Goal: Information Seeking & Learning: Learn about a topic

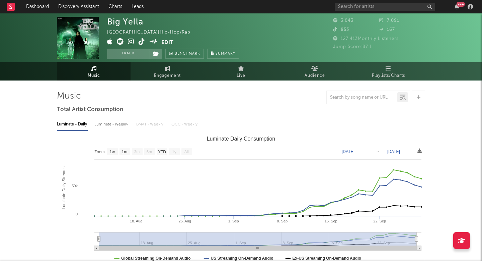
select select "1w"
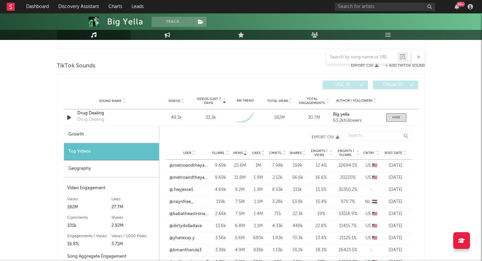
scroll to position [447, 0]
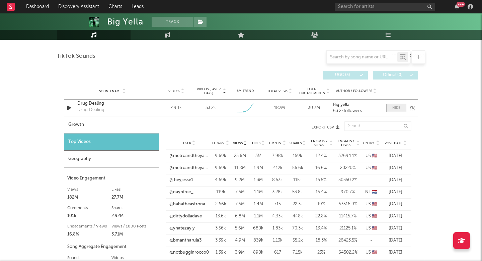
click at [396, 109] on div at bounding box center [397, 107] width 8 height 5
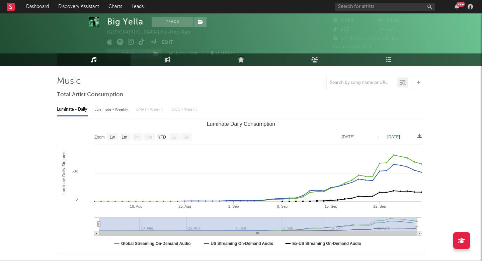
scroll to position [0, 0]
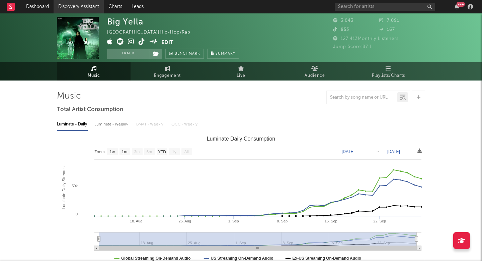
click at [88, 3] on link "Discovery Assistant" at bounding box center [79, 6] width 50 height 13
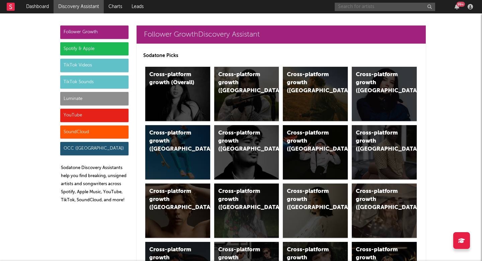
click at [353, 10] on input "text" at bounding box center [385, 7] width 100 height 8
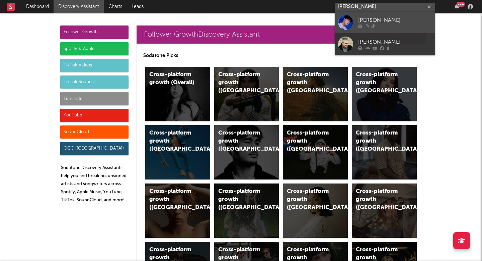
type input "kevin woo"
click at [369, 24] on div at bounding box center [395, 26] width 74 height 4
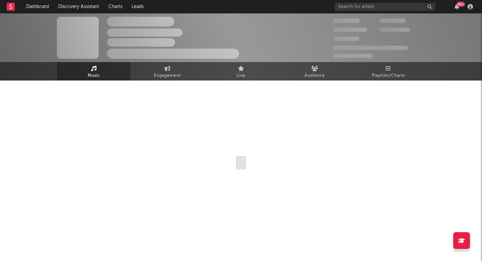
select select "6m"
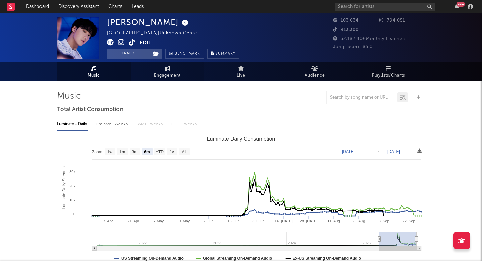
click at [162, 76] on span "Engagement" at bounding box center [167, 76] width 27 height 8
select select "1w"
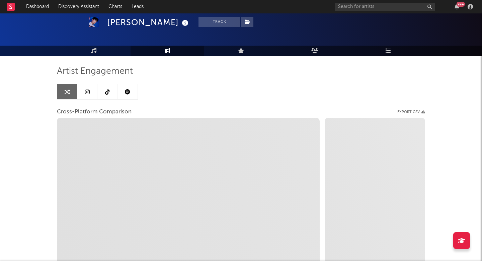
scroll to position [25, 0]
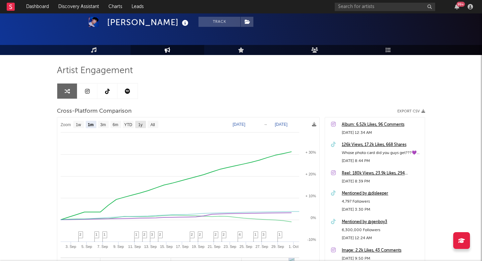
click at [141, 123] on text "1y" at bounding box center [140, 124] width 4 height 5
select select "1y"
type input "2024-10-01"
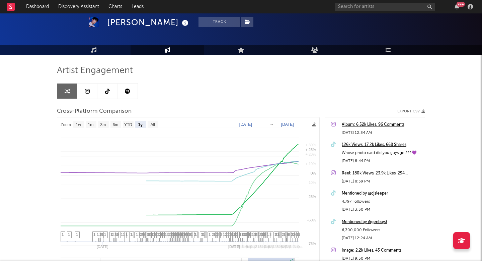
select select "1y"
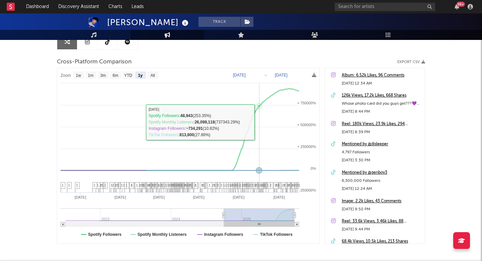
scroll to position [105, 0]
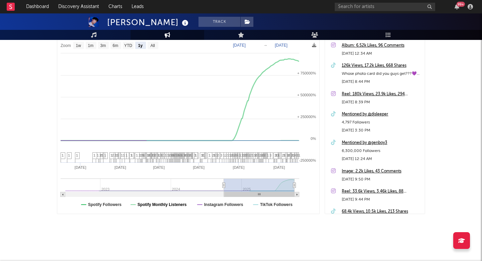
click at [173, 204] on text "Spotify Monthly Listeners" at bounding box center [162, 204] width 49 height 5
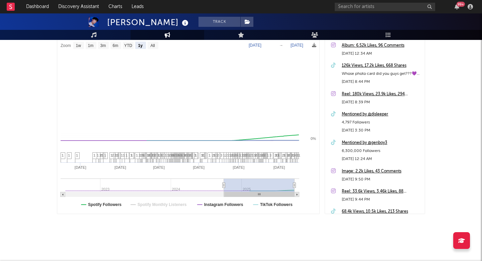
select select "1y"
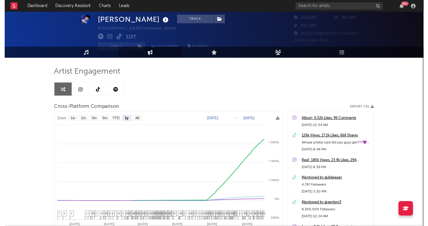
scroll to position [0, 0]
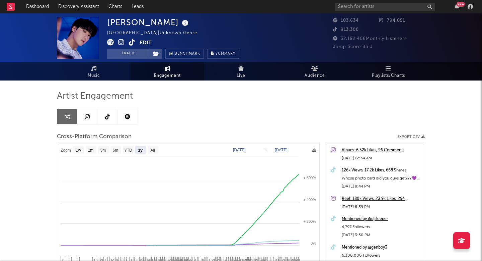
click at [315, 149] on icon at bounding box center [314, 149] width 4 height 4
click at [228, 106] on div "Artist Engagement Cross-Platform Comparison Export CSV Zoom 1w 1m 3m 6m YTD 1y …" at bounding box center [241, 204] width 368 height 228
click at [313, 148] on icon at bounding box center [314, 149] width 4 height 4
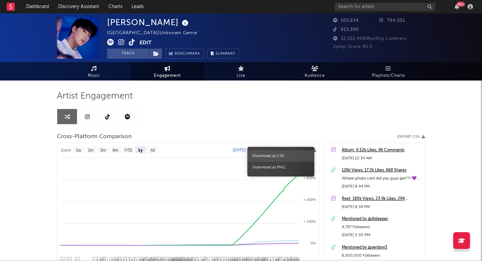
click at [279, 156] on span "Download as CSV" at bounding box center [281, 155] width 67 height 11
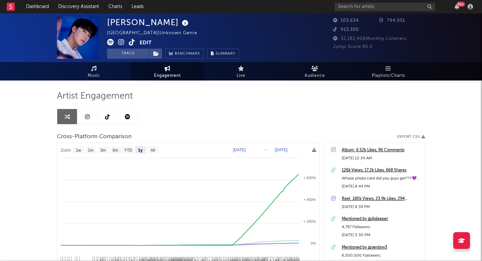
click at [321, 115] on div "Artist Engagement Cross-Platform Comparison Export CSV Zoom 1w 1m 3m 6m YTD 1y …" at bounding box center [241, 204] width 368 height 228
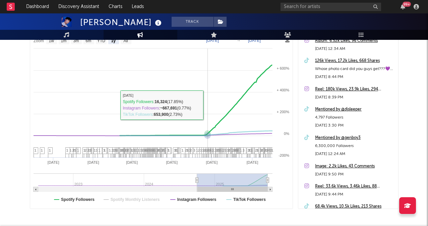
scroll to position [139, 0]
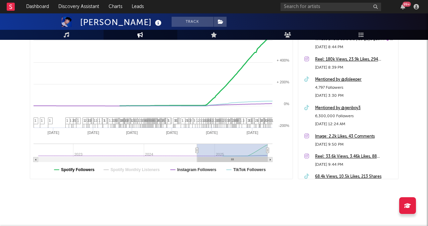
click at [80, 168] on text "Spotify Followers" at bounding box center [77, 169] width 33 height 5
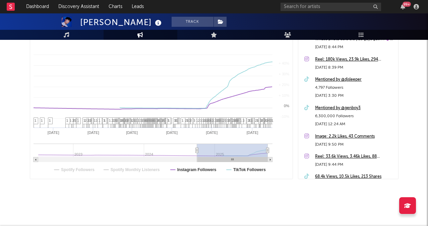
select select "1y"
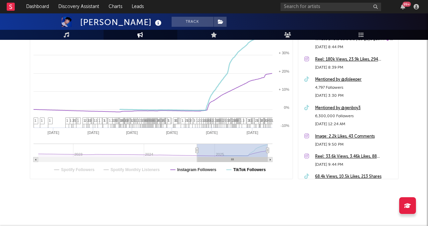
click at [243, 170] on text "TikTok Followers" at bounding box center [249, 169] width 32 height 5
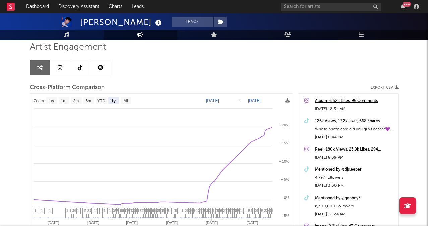
scroll to position [47, 0]
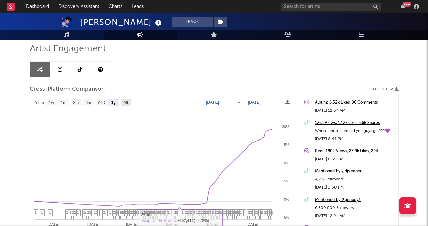
click at [125, 101] on text "All" at bounding box center [125, 102] width 4 height 5
select select "All"
type input "2022-07-03"
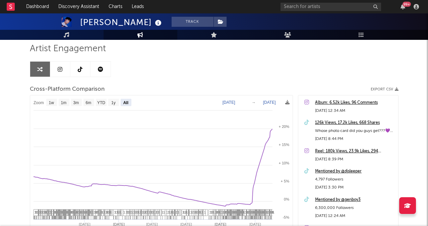
select select "All"
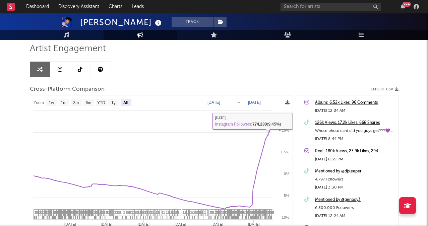
click at [286, 102] on icon at bounding box center [287, 102] width 4 height 4
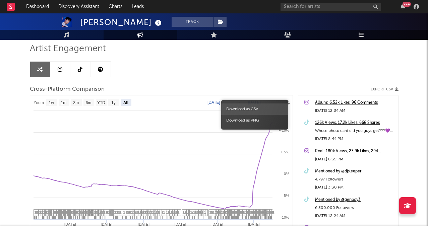
click at [267, 106] on span "Download as CSV" at bounding box center [254, 108] width 67 height 11
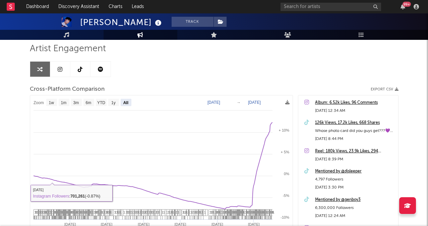
scroll to position [0, 0]
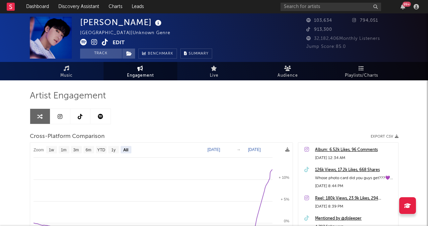
click at [105, 41] on icon at bounding box center [105, 42] width 6 height 7
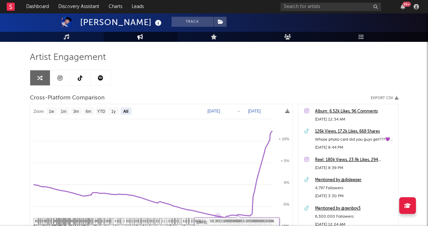
scroll to position [42, 0]
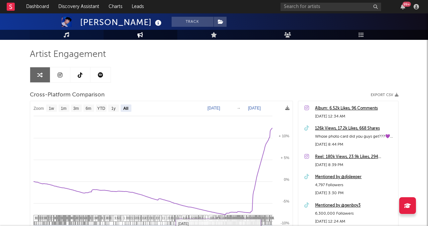
click at [68, 34] on icon at bounding box center [67, 34] width 6 height 5
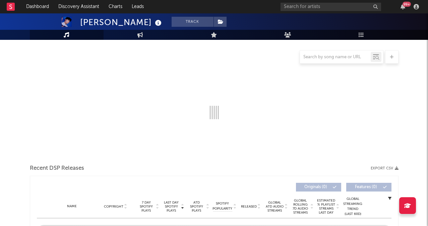
scroll to position [64, 0]
select select "6m"
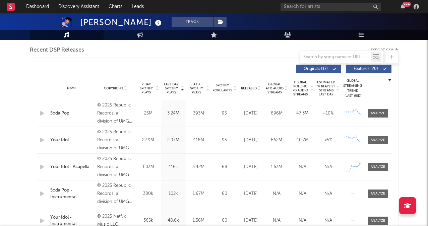
scroll to position [268, 0]
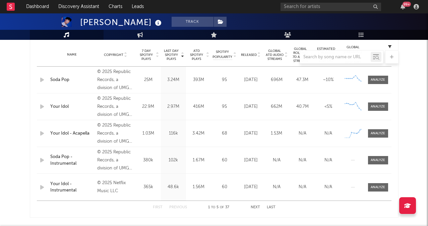
click at [253, 207] on button "Next" at bounding box center [255, 208] width 9 height 4
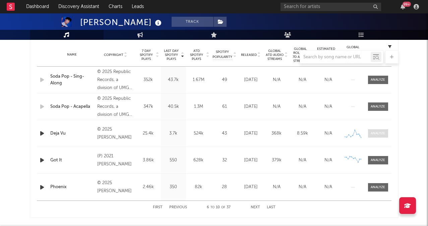
click at [383, 131] on div at bounding box center [377, 133] width 14 height 5
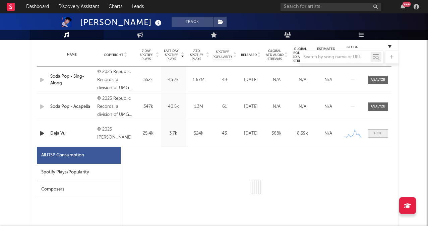
select select "1w"
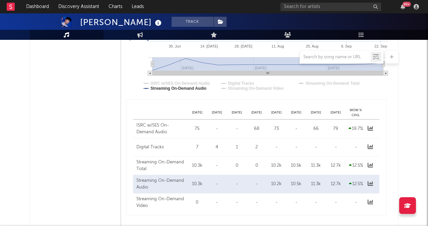
scroll to position [579, 0]
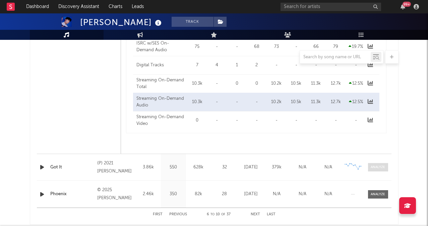
click at [377, 168] on div at bounding box center [377, 167] width 14 height 5
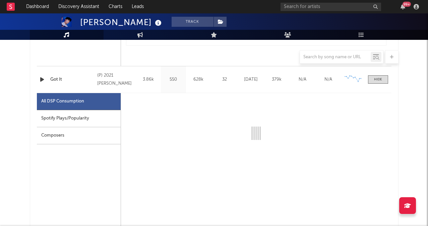
scroll to position [674, 0]
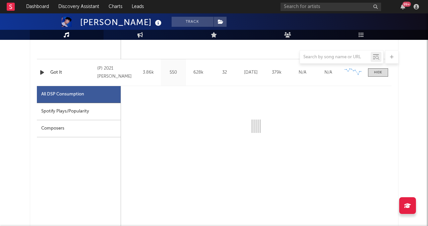
select select "6m"
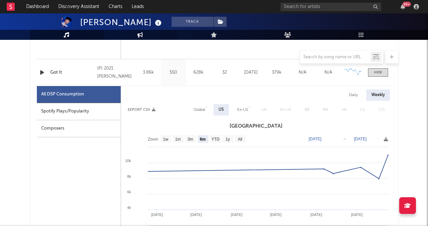
click at [142, 37] on icon at bounding box center [140, 34] width 6 height 5
select select "1w"
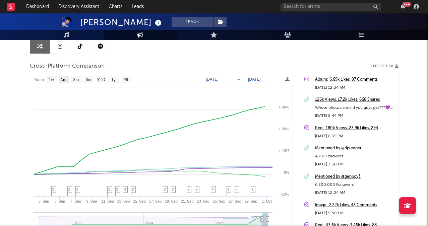
scroll to position [67, 0]
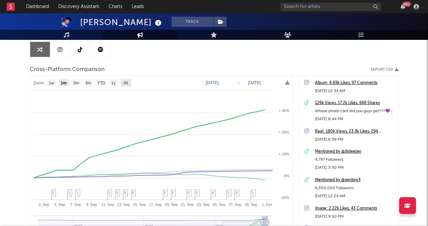
click at [130, 84] on rect at bounding box center [126, 82] width 11 height 7
select select "All"
type input "2022-07-04"
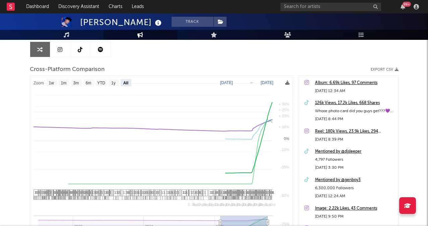
select select "All"
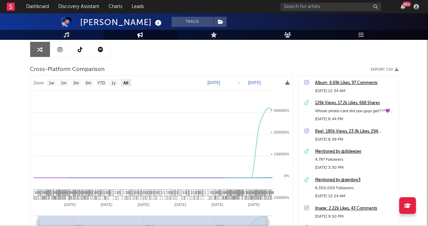
click at [286, 85] on icon at bounding box center [287, 82] width 4 height 4
click at [227, 40] on link "Live" at bounding box center [214, 35] width 74 height 10
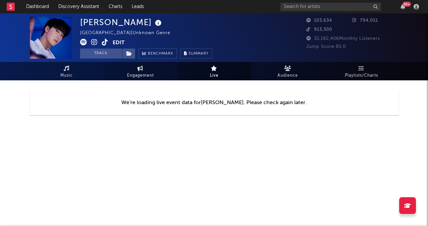
click at [137, 72] on span "Engagement" at bounding box center [140, 76] width 27 height 8
select select "1w"
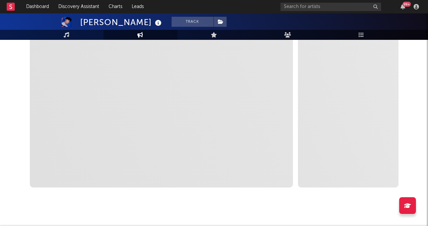
scroll to position [139, 0]
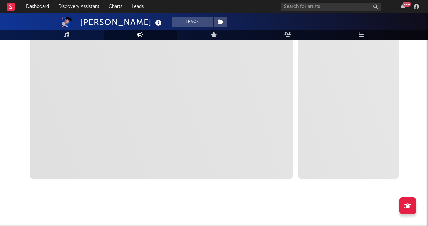
select select "1m"
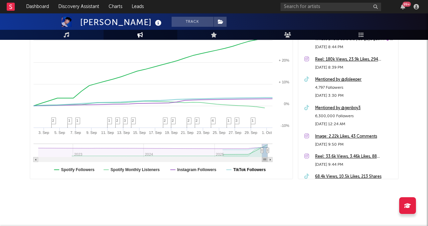
click at [249, 170] on text "TikTok Followers" at bounding box center [249, 169] width 32 height 5
select select "1m"
click at [151, 171] on text "Spotify Monthly Listeners" at bounding box center [134, 169] width 49 height 5
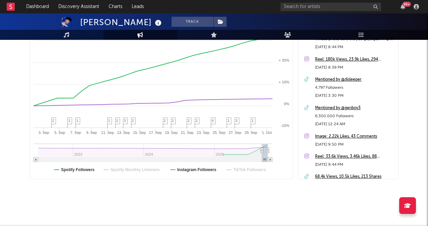
select select "1m"
click at [82, 170] on text "Spotify Followers" at bounding box center [77, 169] width 33 height 5
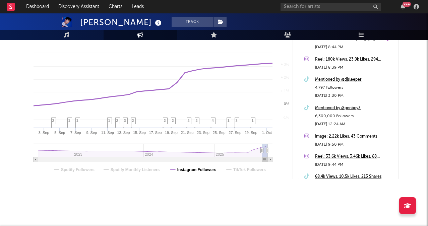
select select "1m"
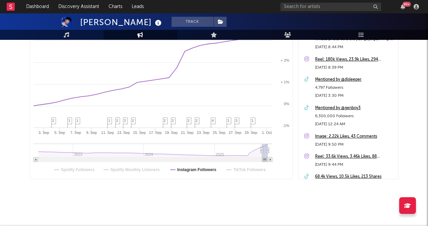
click at [234, 170] on text "TikTok Followers" at bounding box center [249, 169] width 32 height 5
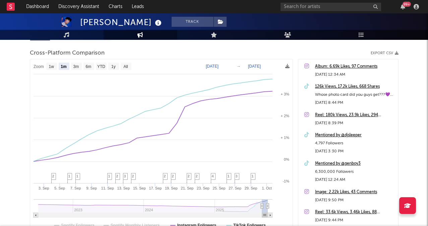
scroll to position [82, 0]
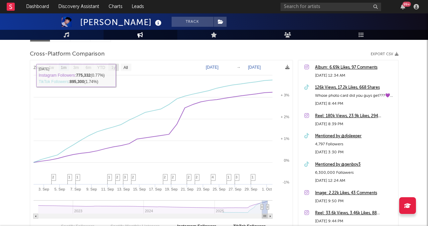
click at [112, 68] on text "1y" at bounding box center [113, 67] width 4 height 5
select select "1y"
type input "2024-10-01"
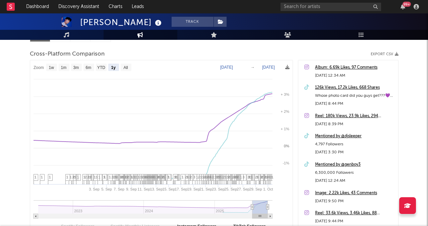
select select "1y"
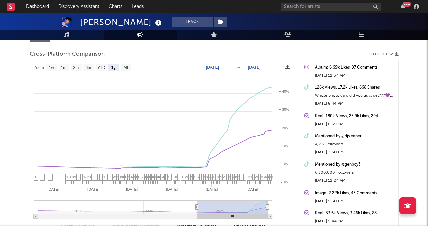
click at [286, 68] on icon at bounding box center [287, 67] width 4 height 4
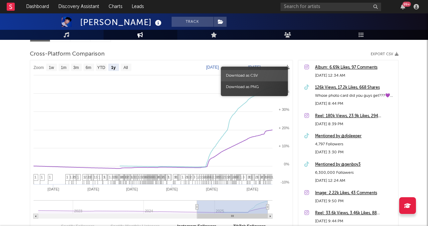
click at [266, 77] on span "Download as CSV" at bounding box center [254, 75] width 67 height 11
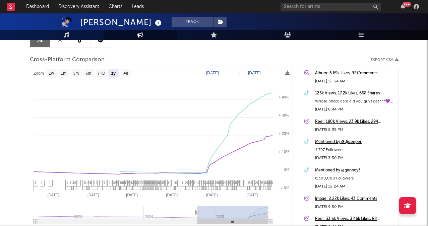
scroll to position [0, 0]
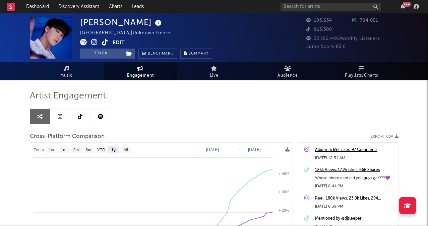
click at [387, 135] on button "Export CSV" at bounding box center [384, 137] width 28 height 4
click at [299, 5] on input "text" at bounding box center [330, 7] width 100 height 8
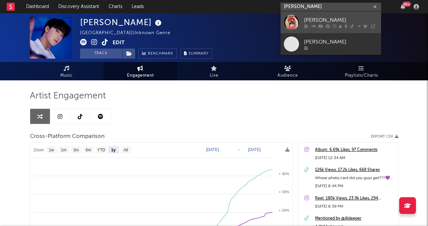
type input "audrey nuna"
click at [342, 25] on div at bounding box center [341, 26] width 74 height 4
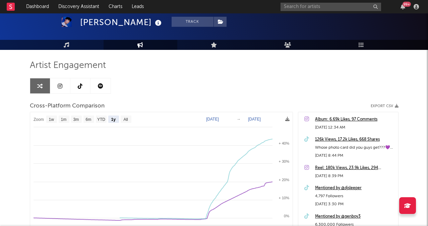
scroll to position [31, 0]
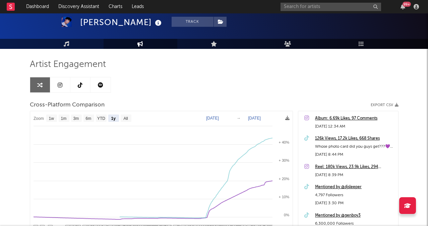
click at [60, 82] on icon at bounding box center [60, 84] width 5 height 5
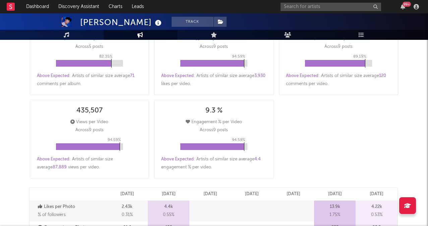
scroll to position [297, 0]
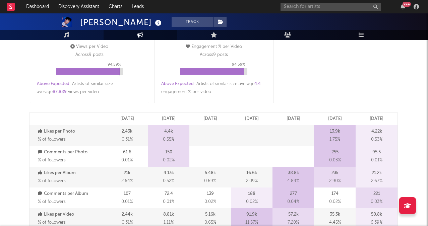
select select "1w"
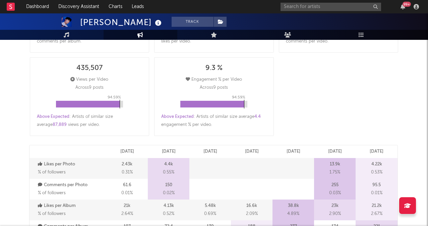
scroll to position [265, 0]
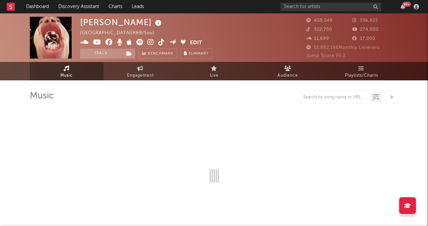
select select "6m"
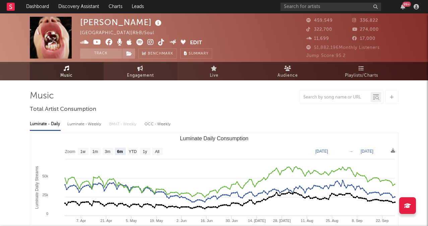
click at [144, 69] on link "Engagement" at bounding box center [140, 71] width 74 height 18
select select "1w"
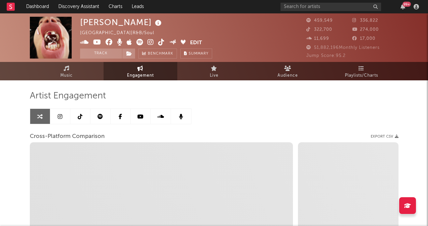
click at [378, 135] on button "Export CSV" at bounding box center [384, 137] width 28 height 4
select select "1m"
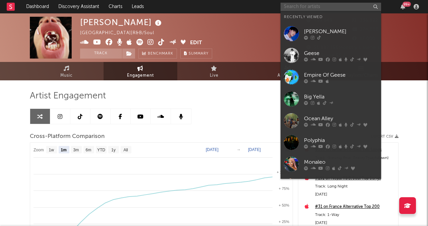
click at [312, 8] on input "text" at bounding box center [330, 7] width 100 height 8
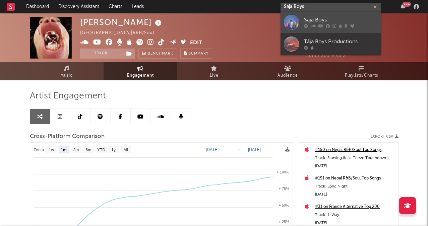
type input "Saja Boys"
click at [318, 17] on div "Saja Boys" at bounding box center [341, 20] width 74 height 8
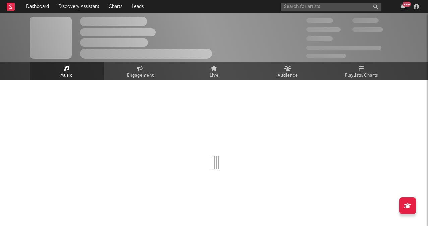
select select "1w"
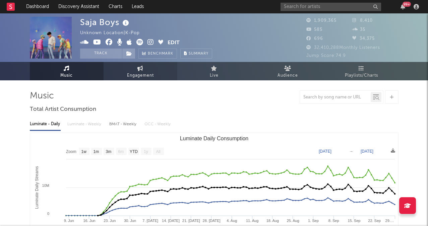
click at [138, 70] on icon at bounding box center [140, 68] width 6 height 5
select select "1w"
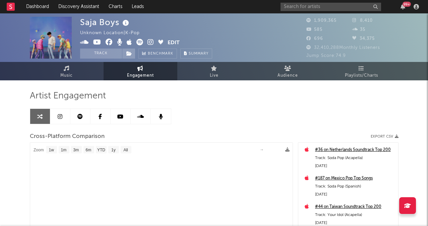
select select "1m"
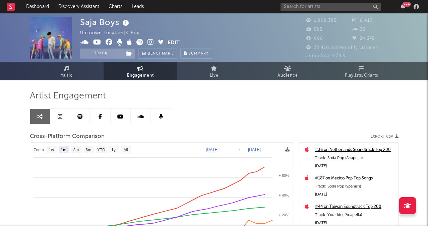
click at [391, 137] on button "Export CSV" at bounding box center [384, 137] width 28 height 4
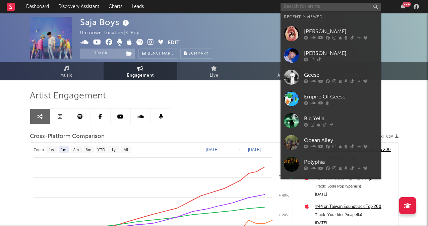
click at [315, 4] on input "text" at bounding box center [330, 7] width 100 height 8
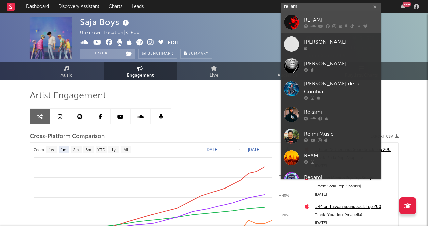
type input "rei ami"
click at [324, 25] on div at bounding box center [341, 26] width 74 height 4
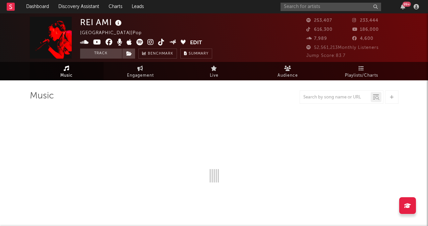
select select "6m"
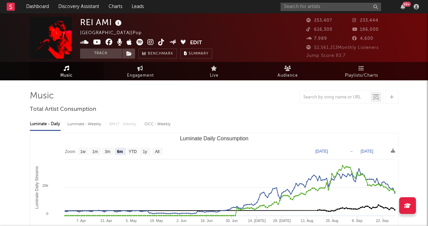
select select "6m"
click at [133, 68] on link "Engagement" at bounding box center [140, 71] width 74 height 18
select select "1w"
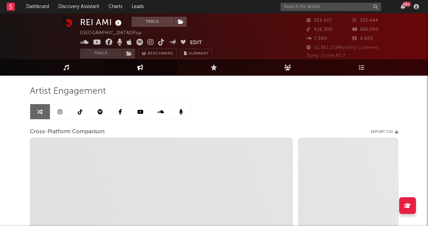
scroll to position [5, 0]
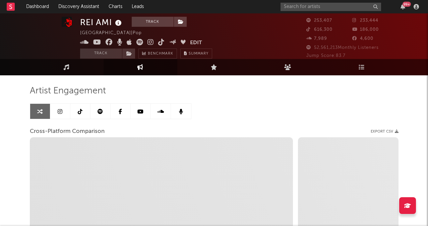
click at [385, 132] on button "Export CSV" at bounding box center [384, 132] width 28 height 4
select select "1m"
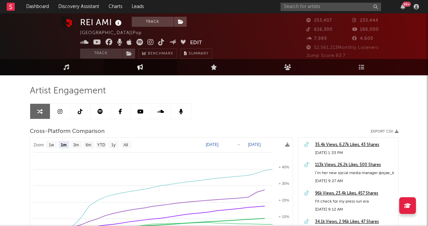
click at [62, 109] on icon at bounding box center [60, 111] width 5 height 5
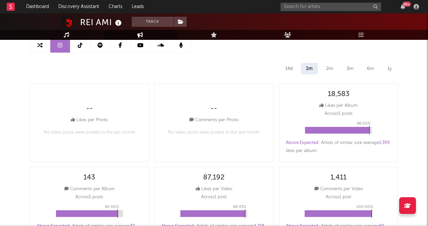
select select "6m"
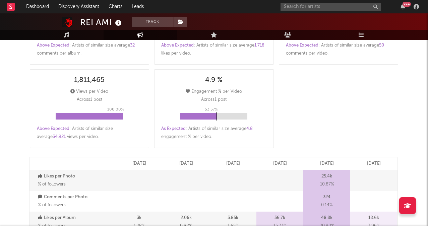
scroll to position [276, 0]
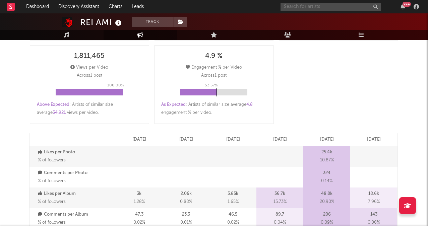
click at [301, 9] on input "text" at bounding box center [330, 7] width 100 height 8
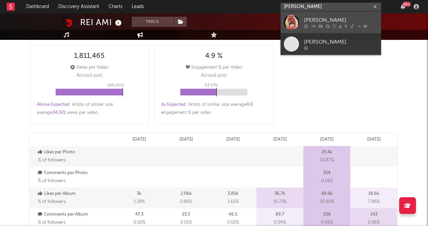
type input "audrey nuna"
click at [324, 26] on div at bounding box center [341, 26] width 74 height 4
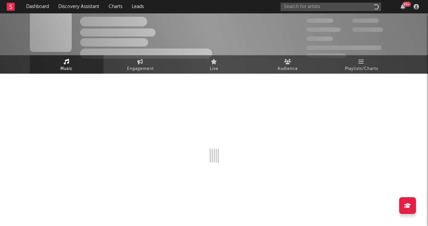
scroll to position [7, 0]
click at [144, 65] on span "Engagement" at bounding box center [140, 69] width 27 height 8
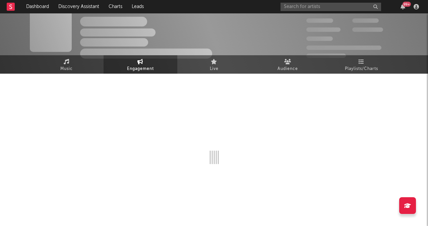
select select "1w"
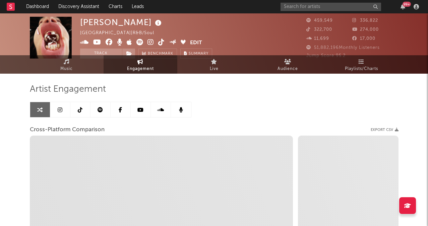
click at [58, 109] on icon at bounding box center [60, 109] width 5 height 5
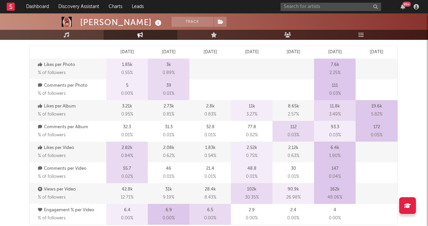
scroll to position [365, 0]
select select "6m"
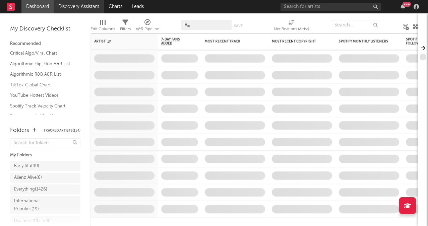
click at [88, 5] on link "Discovery Assistant" at bounding box center [79, 6] width 50 height 13
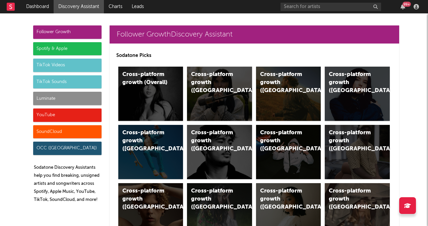
click at [81, 103] on div "Luminate" at bounding box center [67, 98] width 68 height 13
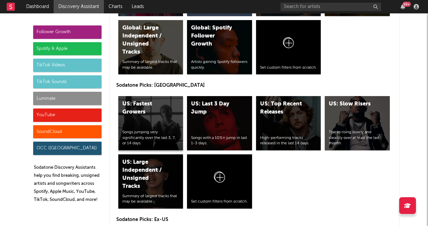
scroll to position [3470, 0]
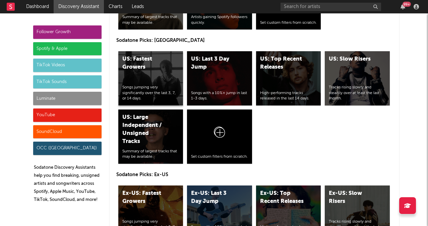
click at [154, 77] on div "US: Fastest Growers Songs jumping very significantly over the last 3, 7, or 14 …" at bounding box center [150, 78] width 65 height 54
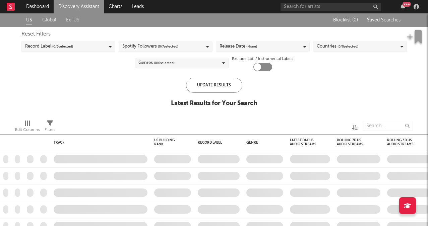
checkbox input "true"
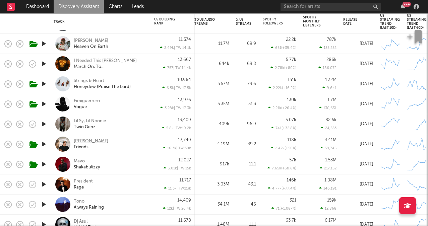
click at [80, 139] on div "Don West" at bounding box center [91, 141] width 34 height 6
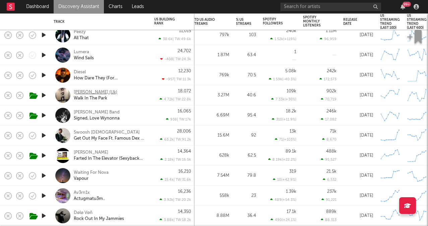
click at [86, 93] on div "Feng (Uk)" at bounding box center [96, 92] width 44 height 6
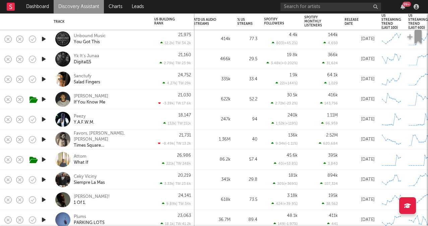
click at [76, 153] on div "Attom What If" at bounding box center [101, 160] width 94 height 20
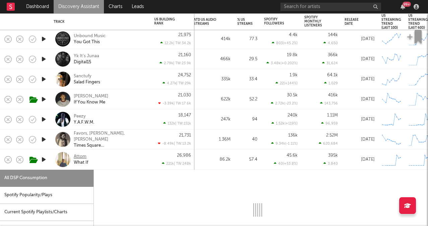
click at [77, 156] on div "Attom" at bounding box center [80, 157] width 13 height 6
select select "1w"
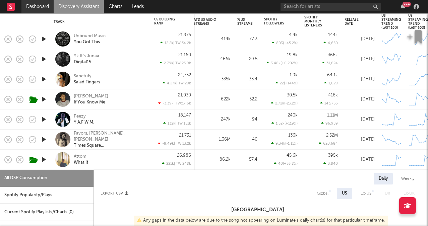
click at [40, 8] on link "Dashboard" at bounding box center [37, 6] width 32 height 13
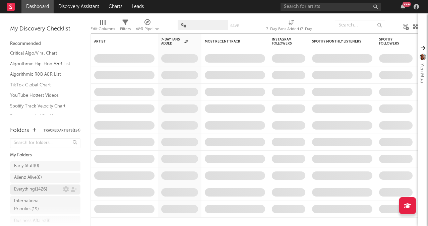
scroll to position [47, 0]
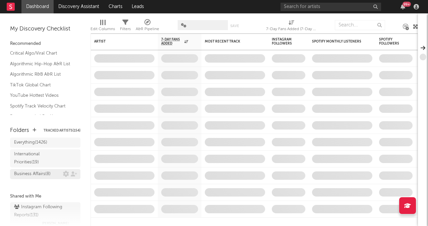
click at [42, 172] on div "Business Affairs ( 8 )" at bounding box center [32, 174] width 37 height 8
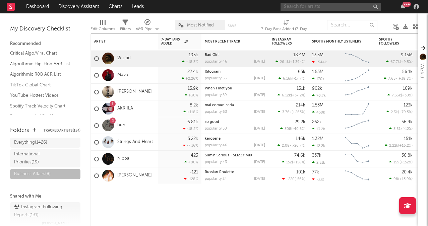
click at [325, 8] on input "text" at bounding box center [330, 7] width 100 height 8
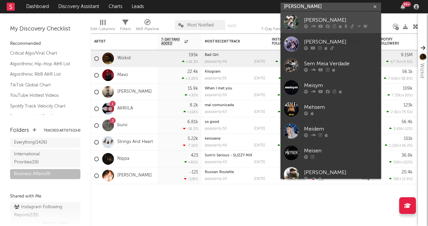
type input "mei semones"
click at [334, 22] on div "Mei Semones" at bounding box center [341, 20] width 74 height 8
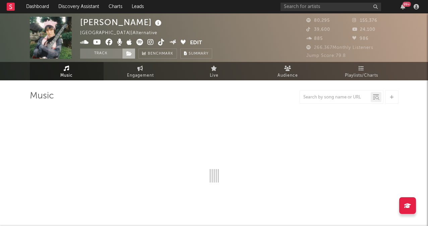
click at [128, 51] on span at bounding box center [128, 54] width 13 height 10
select select "6m"
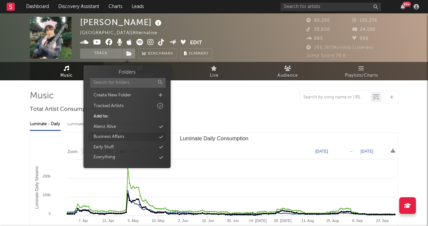
click at [119, 135] on div "Business Affairs" at bounding box center [108, 137] width 31 height 7
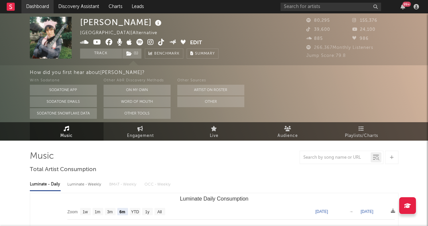
click at [37, 6] on link "Dashboard" at bounding box center [37, 6] width 32 height 13
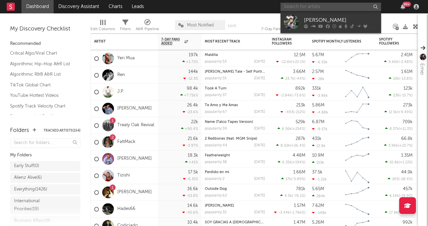
click at [343, 4] on input "text" at bounding box center [330, 7] width 100 height 8
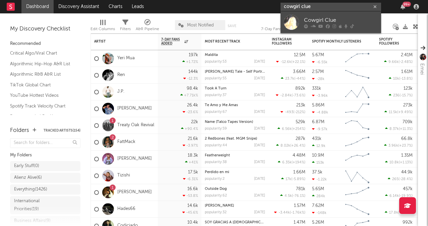
type input "cowgirl clue"
click at [342, 23] on div "Cowgirl Clue" at bounding box center [341, 20] width 74 height 8
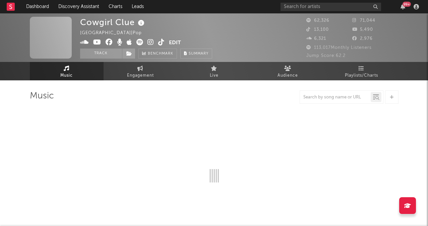
select select "6m"
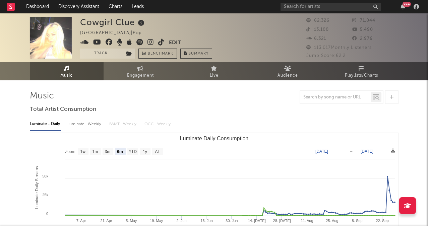
click at [151, 45] on icon at bounding box center [150, 42] width 6 height 7
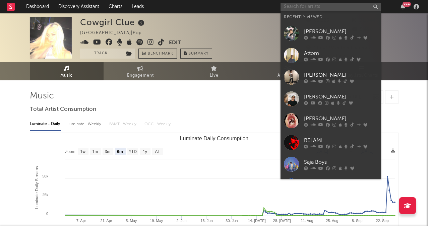
click at [324, 10] on input "text" at bounding box center [330, 7] width 100 height 8
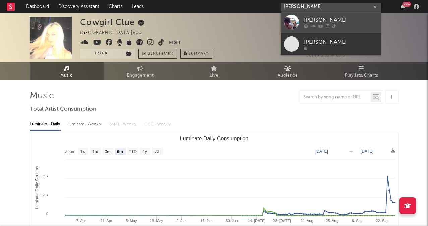
type input "benny bellso"
click at [340, 23] on div "Benny Bellson" at bounding box center [341, 20] width 74 height 8
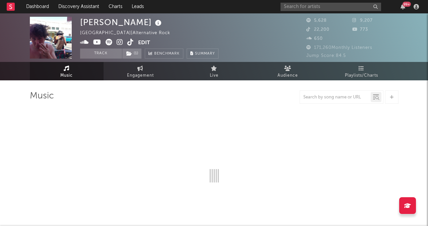
select select "6m"
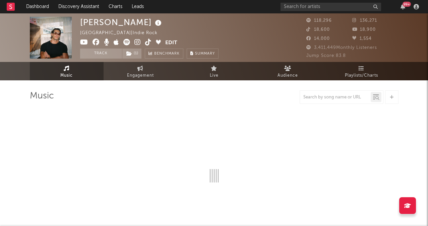
select select "6m"
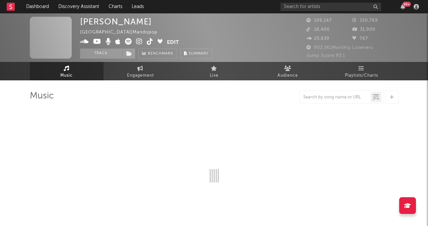
select select "6m"
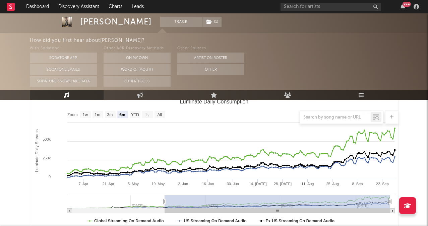
scroll to position [81, 0]
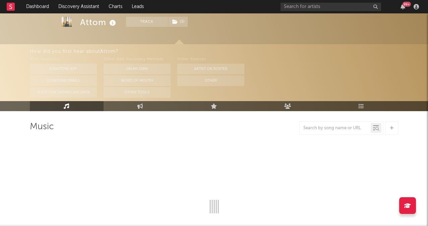
select select "6m"
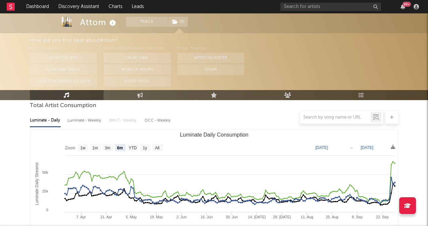
scroll to position [66, 0]
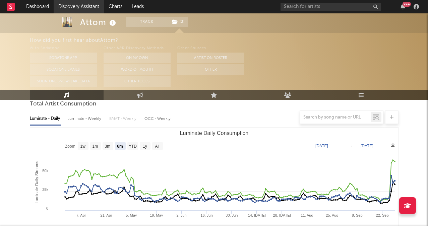
click at [86, 6] on link "Discovery Assistant" at bounding box center [79, 6] width 50 height 13
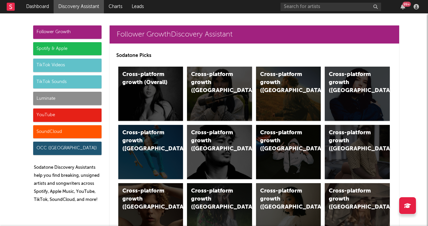
click at [315, 11] on div "99 +" at bounding box center [350, 6] width 141 height 13
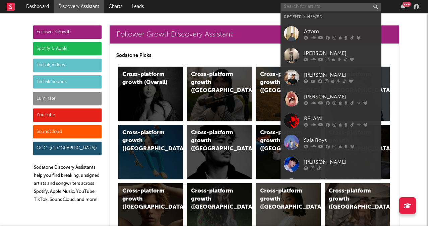
click at [316, 6] on input "text" at bounding box center [330, 7] width 100 height 8
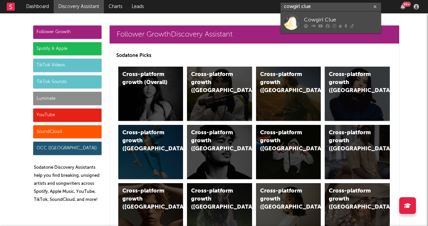
type input "cowgirl clue"
click at [334, 16] on div "Cowgirl Clue" at bounding box center [341, 20] width 74 height 8
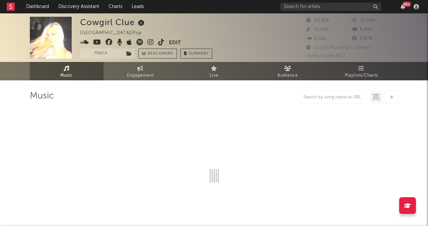
select select "6m"
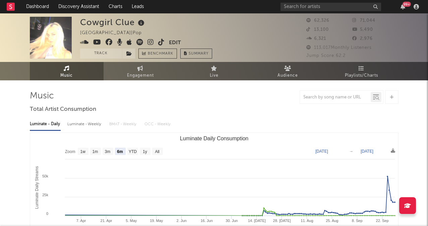
select select "6m"
click at [157, 40] on span at bounding box center [124, 43] width 89 height 8
click at [162, 43] on icon at bounding box center [161, 42] width 6 height 7
